Goal: Information Seeking & Learning: Learn about a topic

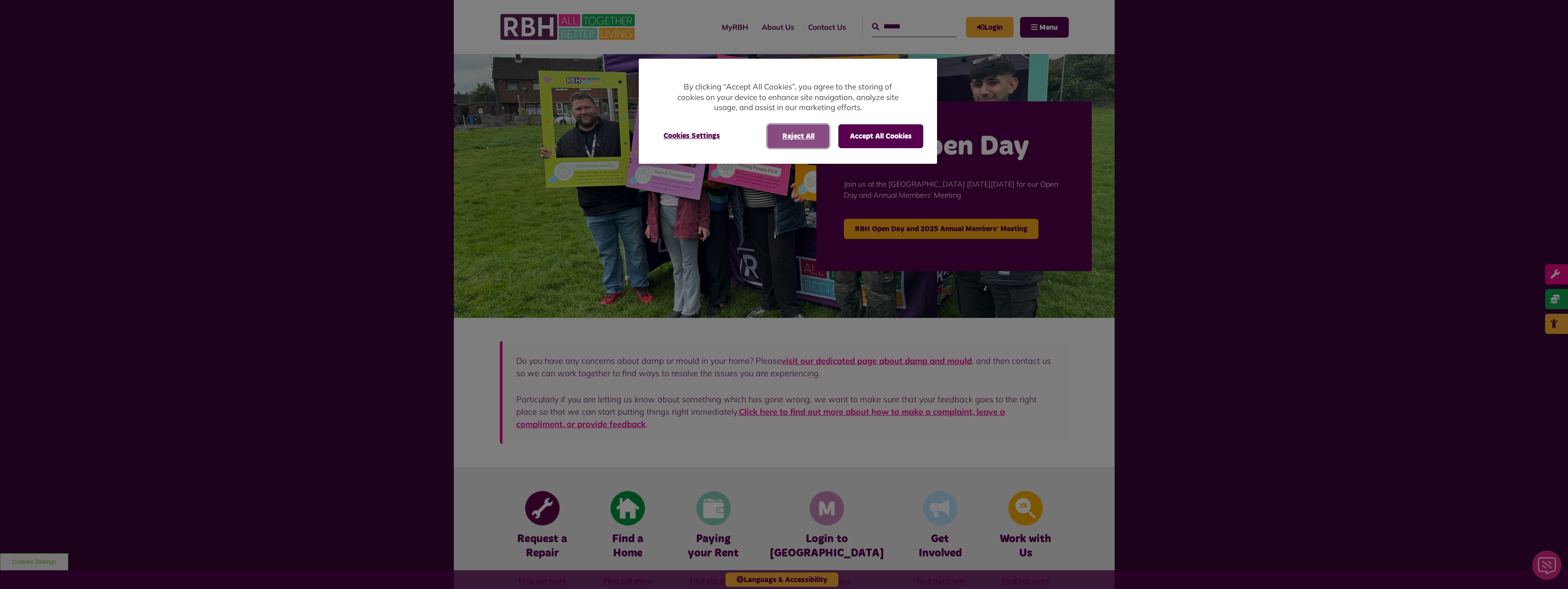
click at [802, 133] on button "Reject All" at bounding box center [798, 136] width 62 height 24
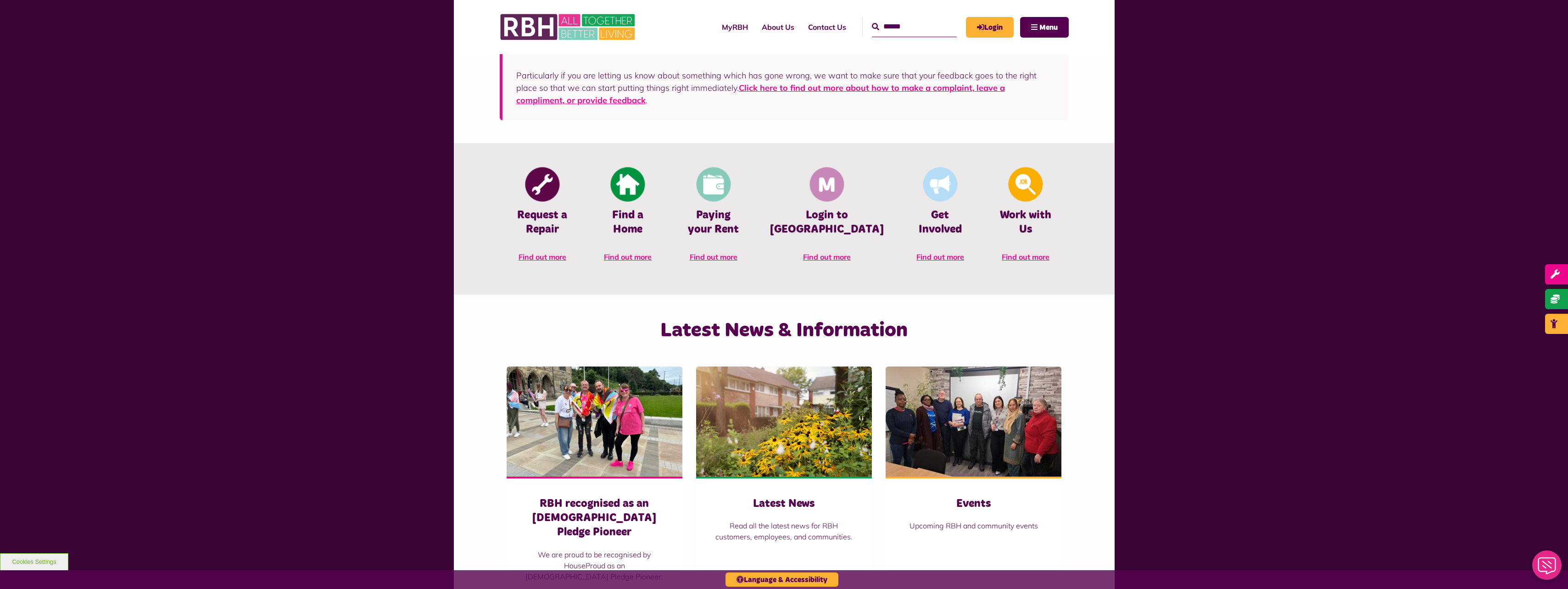
scroll to position [143, 0]
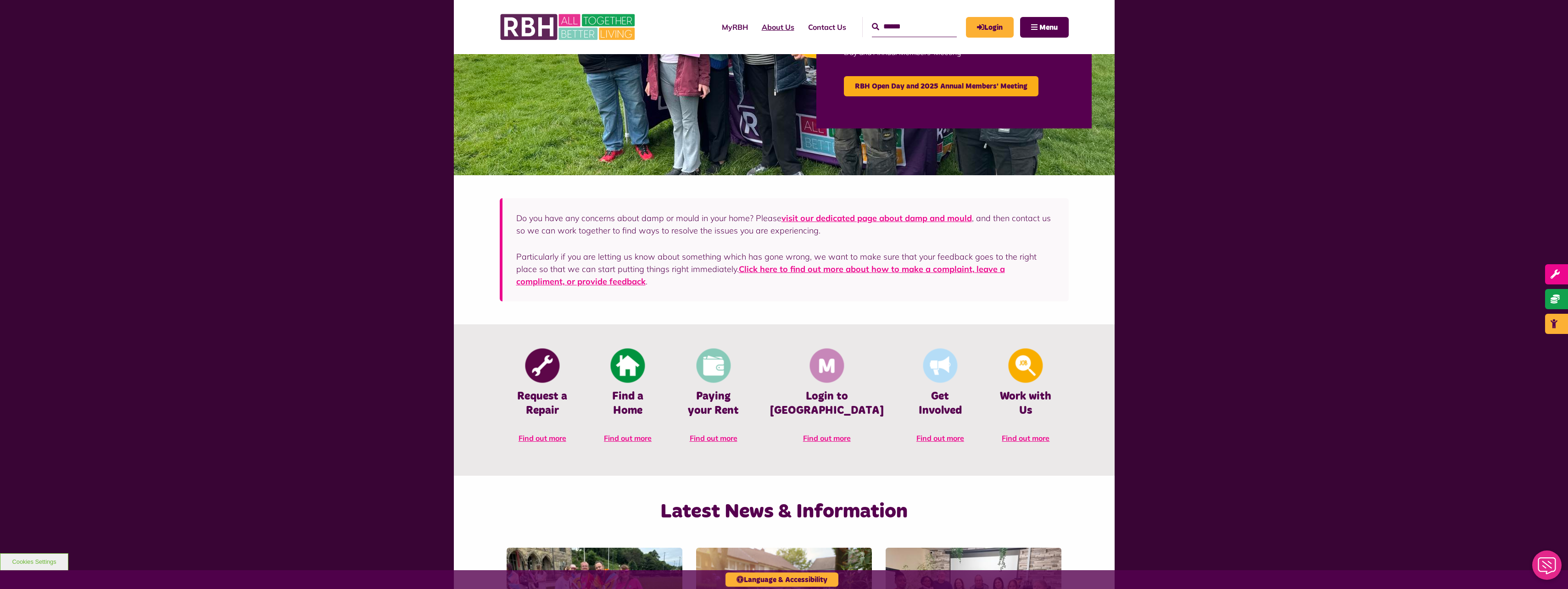
click at [770, 27] on link "About Us" at bounding box center [779, 27] width 47 height 25
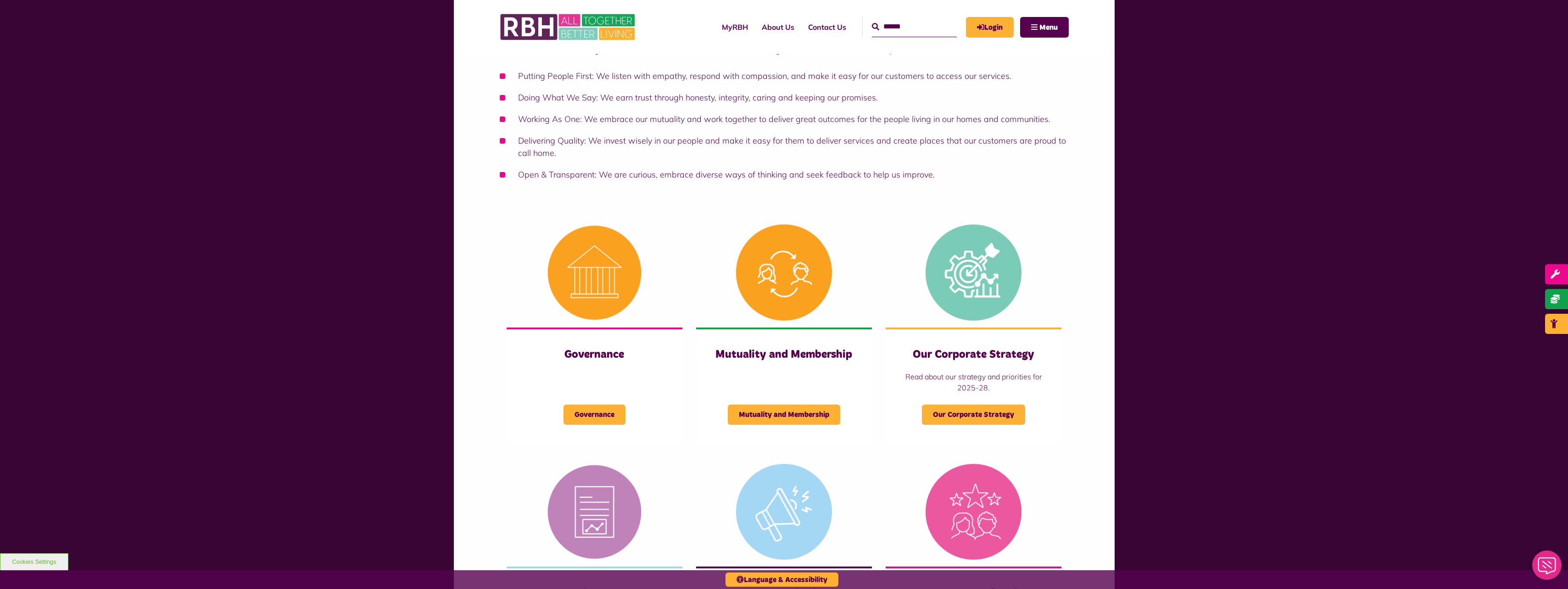
scroll to position [230, 0]
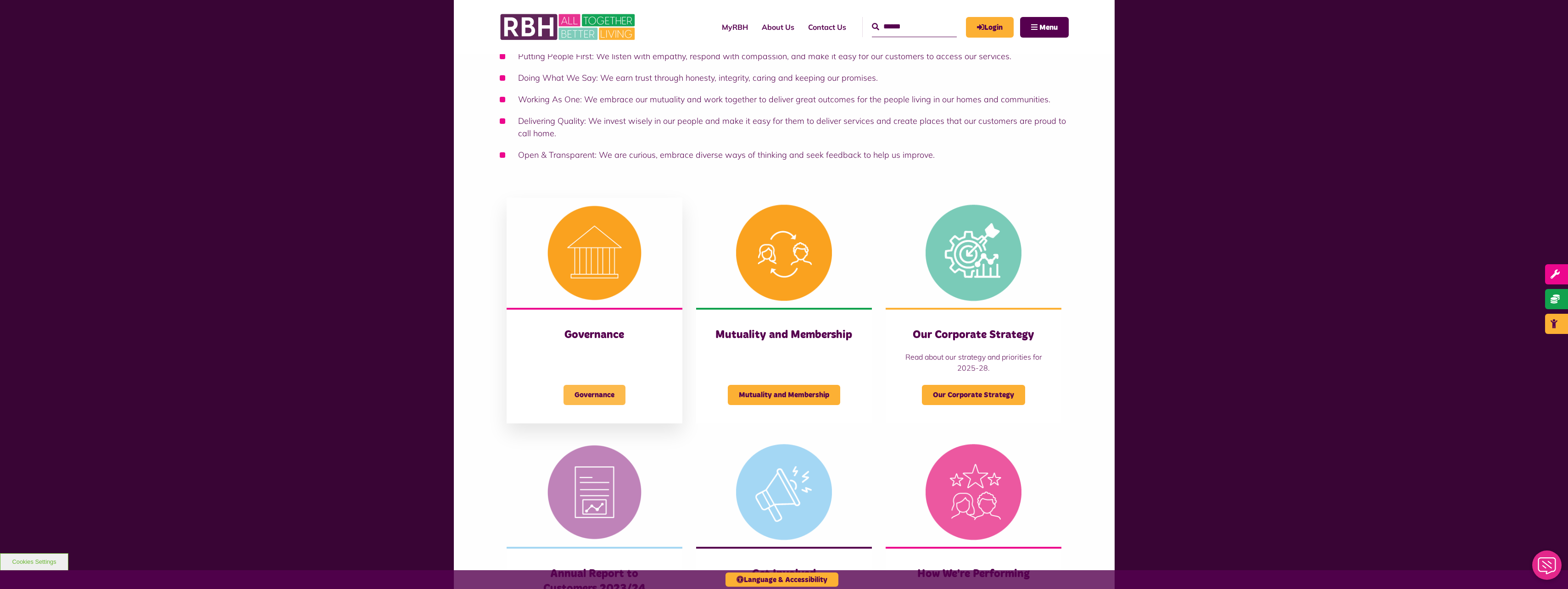
click at [593, 397] on span "Governance" at bounding box center [594, 395] width 62 height 20
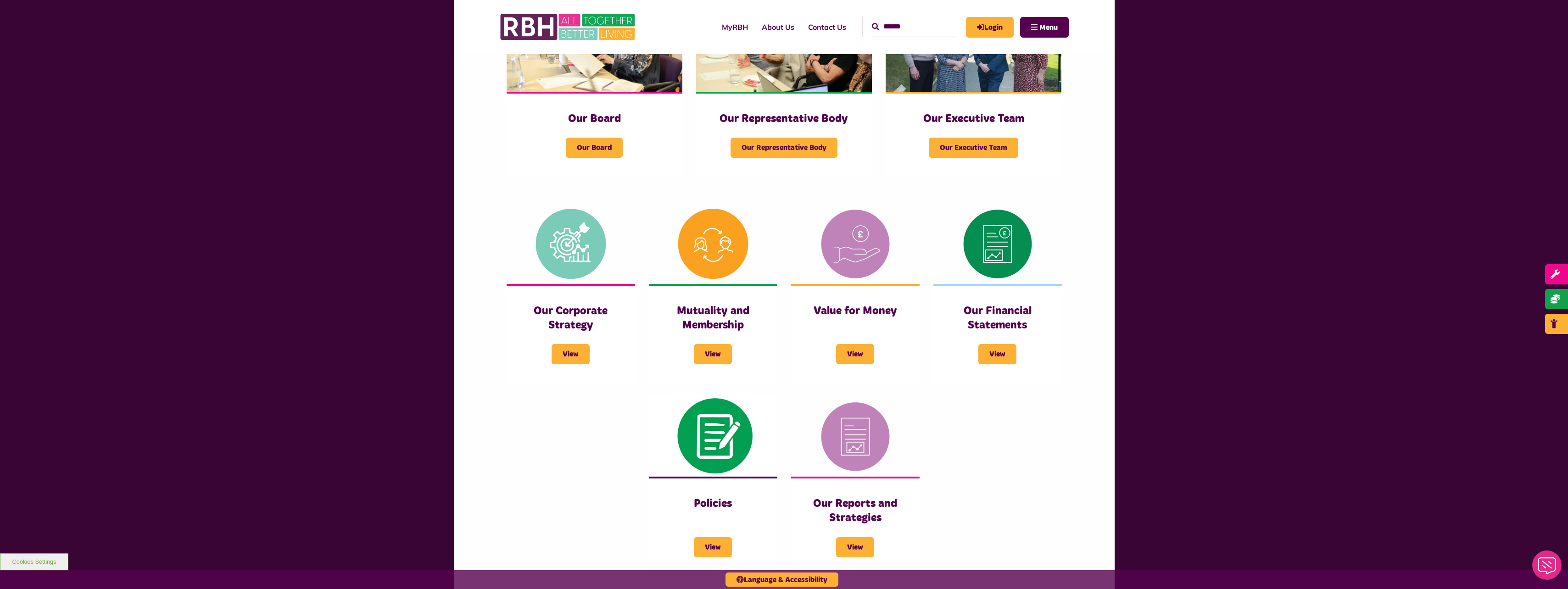
scroll to position [230, 0]
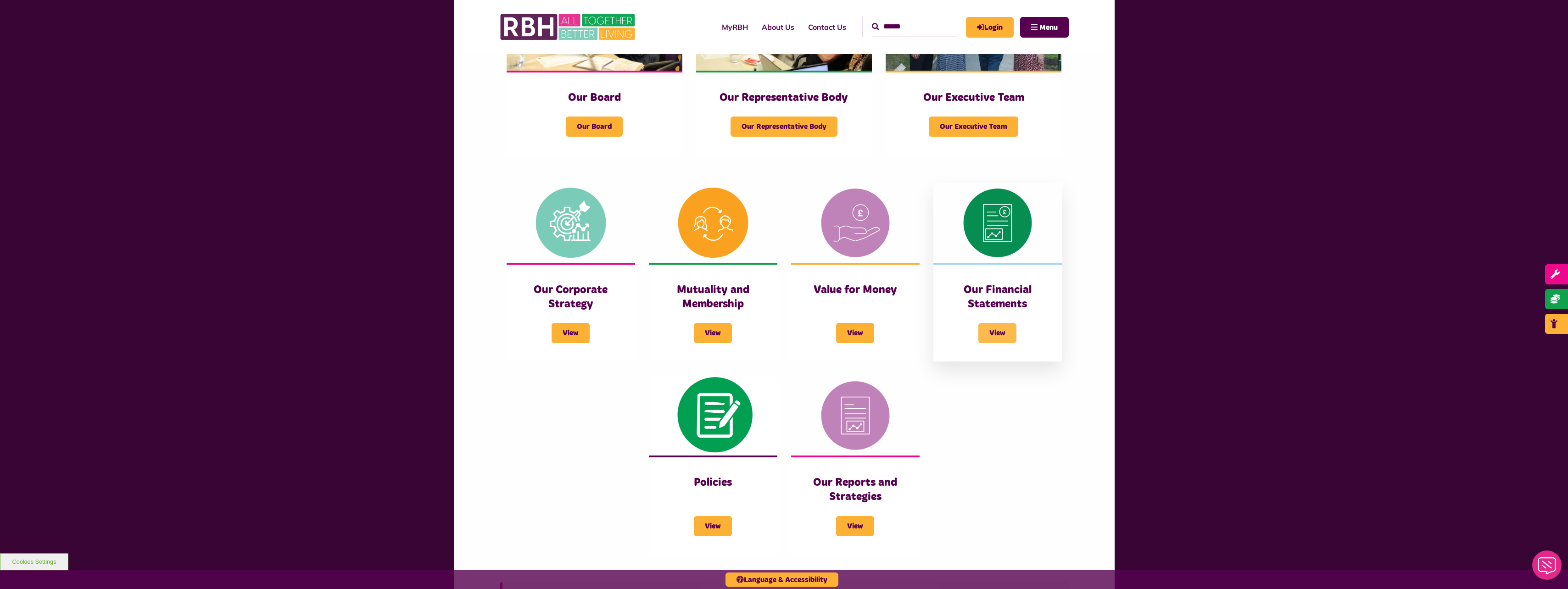
click at [999, 333] on span "View" at bounding box center [997, 333] width 38 height 20
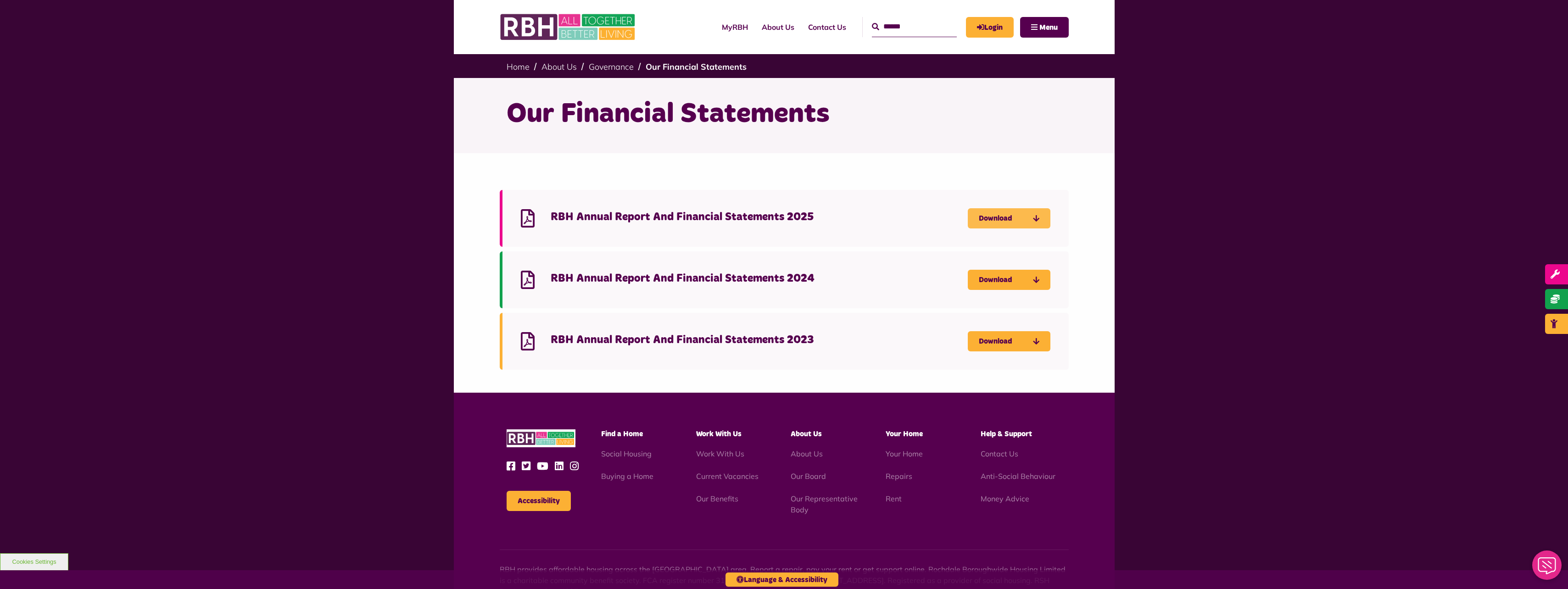
click at [0, 0] on icon "Download RBH Annual Report And Financial Statements 2025" at bounding box center [0, 0] width 0 height 0
